Goal: Information Seeking & Learning: Understand process/instructions

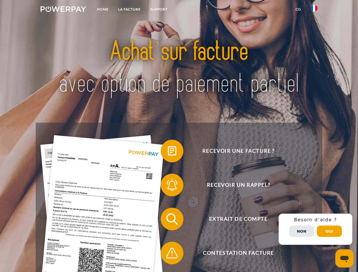
click at [63, 10] on img at bounding box center [64, 9] width 46 height 6
click at [314, 10] on img at bounding box center [314, 8] width 7 height 7
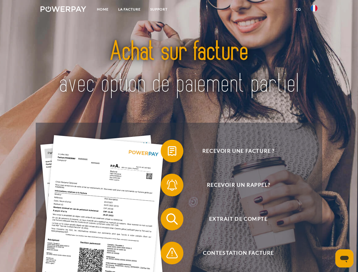
click at [298, 9] on link "CG" at bounding box center [298, 9] width 15 height 10
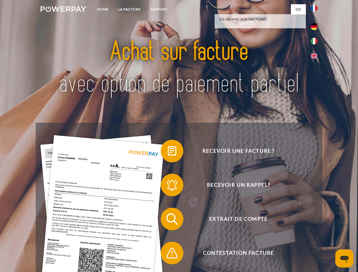
click at [168, 152] on span at bounding box center [163, 151] width 28 height 28
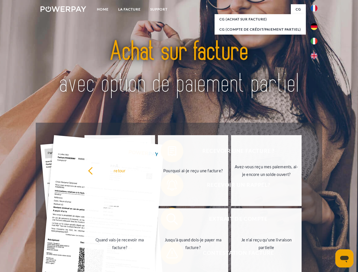
click at [168, 186] on div "Recevoir une facture ? Recevoir un rappel? Extrait de compte retour" at bounding box center [179, 236] width 286 height 227
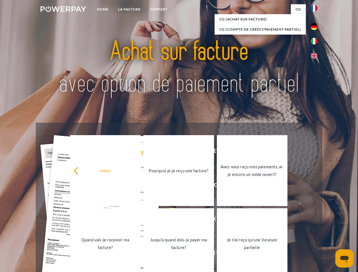
click at [168, 220] on link "Jusqu'à quand dois-je payer ma facture?" at bounding box center [179, 243] width 71 height 71
click at [168, 254] on span at bounding box center [163, 253] width 28 height 28
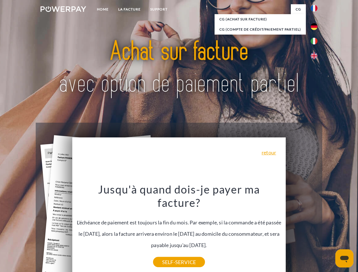
click at [316, 229] on div "Recevoir une facture ? Recevoir un rappel? Extrait de compte retour" at bounding box center [179, 236] width 286 height 227
click at [302, 231] on span "Extrait de compte" at bounding box center [238, 219] width 139 height 23
click at [330, 231] on header "Home LA FACTURE Support" at bounding box center [179, 196] width 358 height 392
